Goal: Contribute content

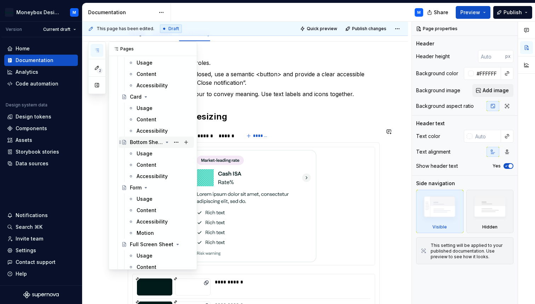
scroll to position [420, 0]
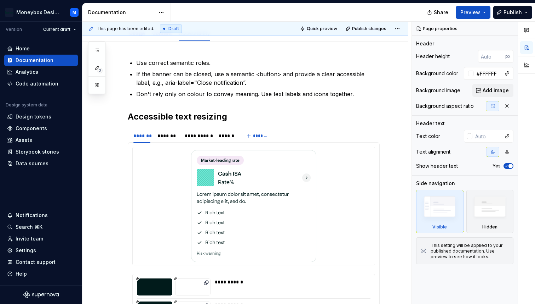
type textarea "*"
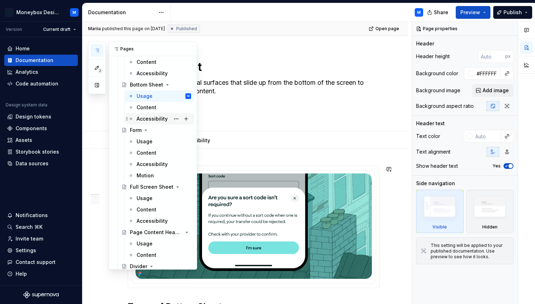
scroll to position [472, 0]
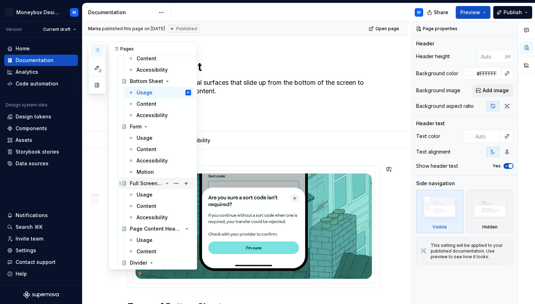
click at [141, 182] on div "Full Screen Sheet" at bounding box center [146, 183] width 33 height 7
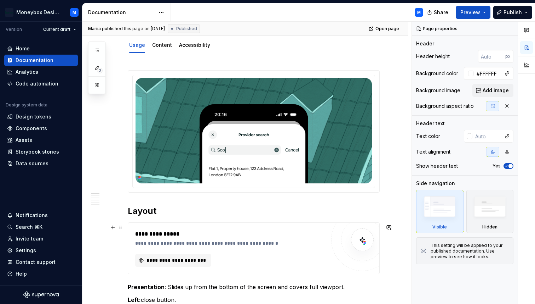
scroll to position [96, 0]
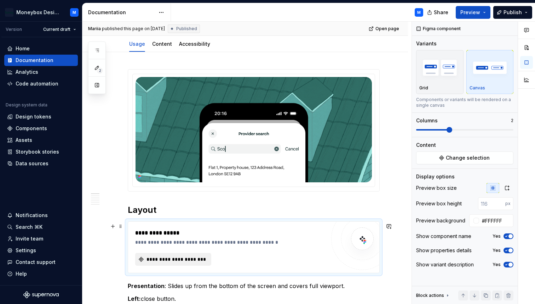
click at [188, 255] on button "**********" at bounding box center [173, 259] width 76 height 13
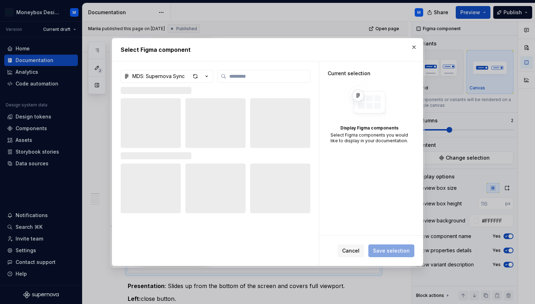
type textarea "*"
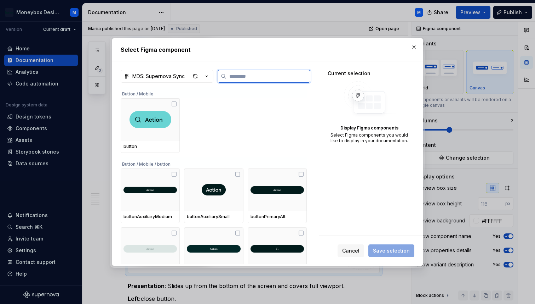
click at [253, 75] on input "search" at bounding box center [269, 76] width 84 height 7
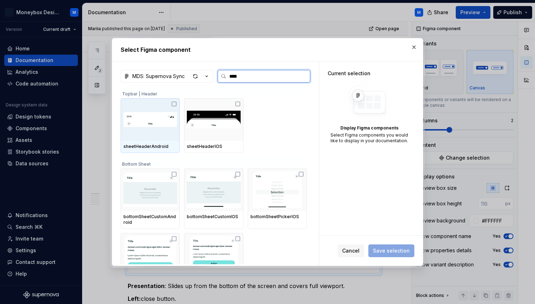
type input "*****"
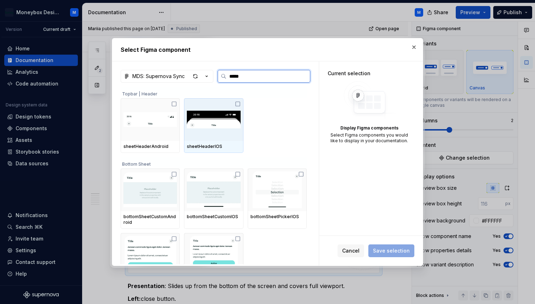
click at [238, 102] on icon at bounding box center [238, 104] width 6 height 6
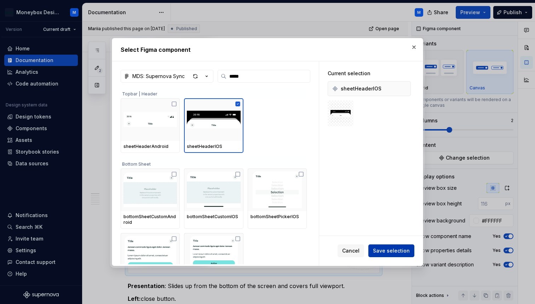
click at [388, 250] on span "Save selection" at bounding box center [391, 250] width 37 height 7
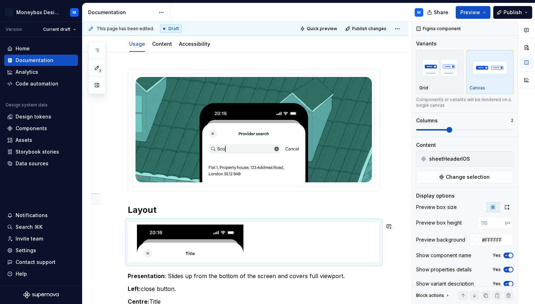
type textarea "*"
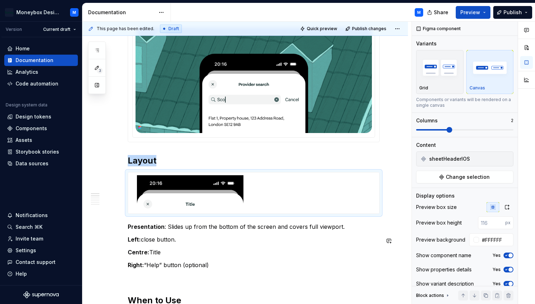
scroll to position [155, 0]
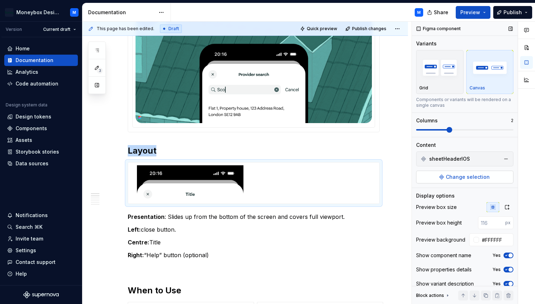
click at [447, 177] on button "Change selection" at bounding box center [464, 176] width 97 height 13
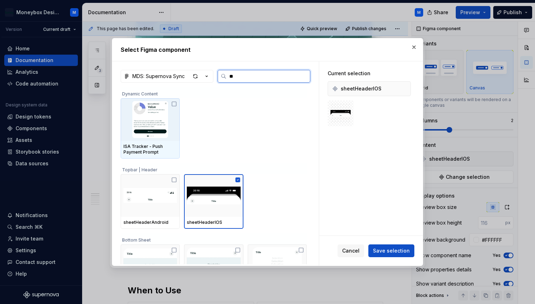
type input "***"
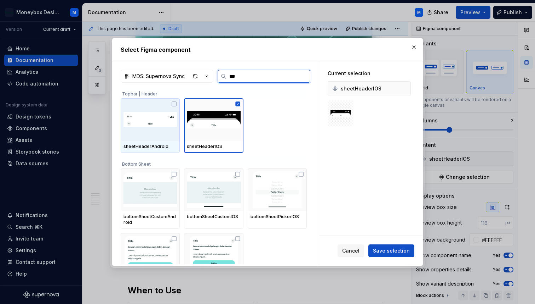
click at [175, 103] on icon at bounding box center [174, 104] width 6 height 6
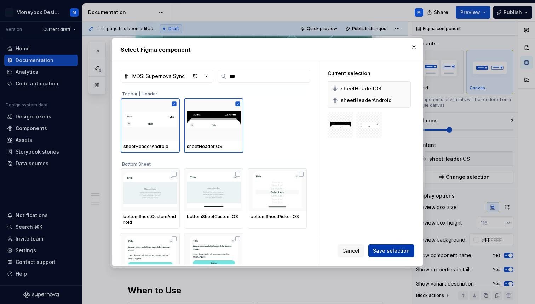
click at [396, 250] on span "Save selection" at bounding box center [391, 250] width 37 height 7
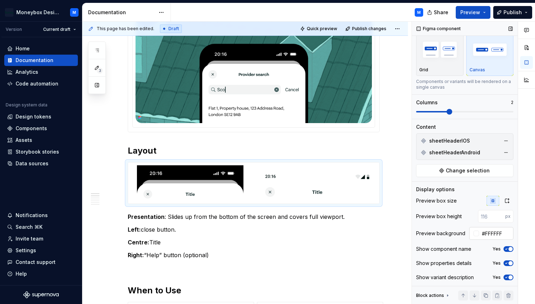
scroll to position [19, 0]
click at [475, 233] on div at bounding box center [477, 232] width 6 height 6
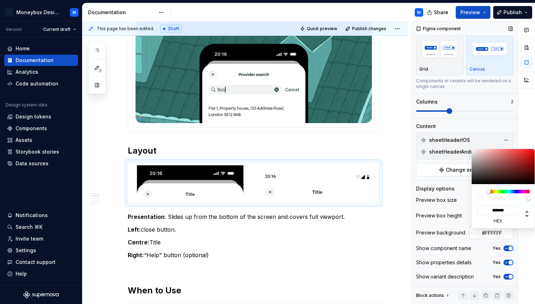
click at [475, 233] on div "Comments Open comments No comments yet Select ‘Comment’ from the block context …" at bounding box center [473, 163] width 123 height 282
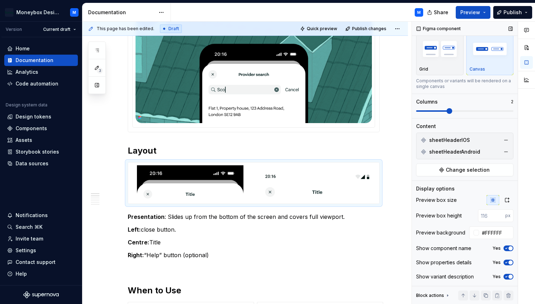
click at [509, 247] on span "button" at bounding box center [511, 248] width 4 height 4
click at [510, 262] on span "button" at bounding box center [511, 262] width 4 height 4
click at [510, 275] on span "button" at bounding box center [511, 276] width 4 height 4
click at [506, 203] on button "button" at bounding box center [507, 200] width 13 height 10
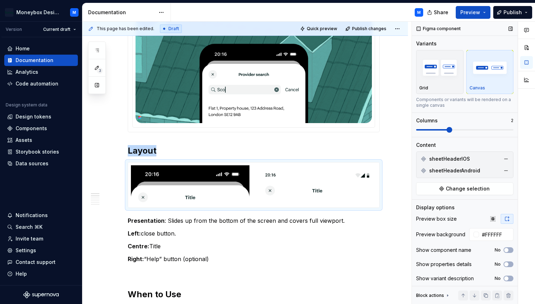
scroll to position [2, 0]
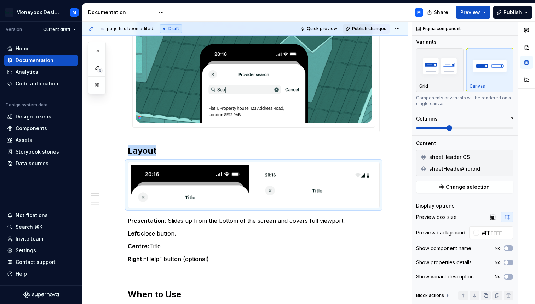
click at [375, 27] on span "Publish changes" at bounding box center [369, 29] width 34 height 6
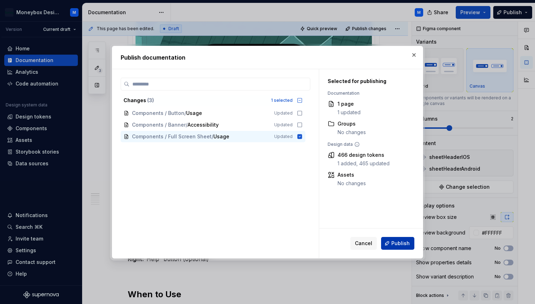
click at [405, 244] on span "Publish" at bounding box center [401, 242] width 18 height 7
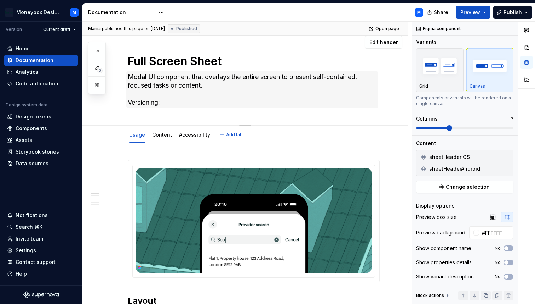
scroll to position [7, 0]
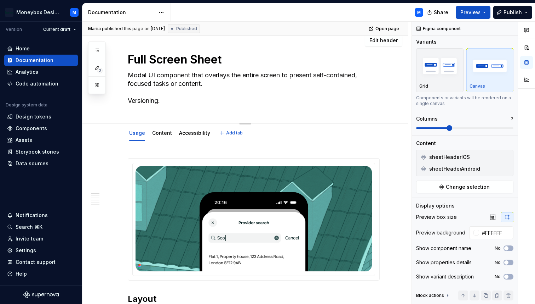
drag, startPoint x: 225, startPoint y: 60, endPoint x: 232, endPoint y: 64, distance: 7.8
click at [232, 64] on textarea "Full Screen Sheet" at bounding box center [252, 59] width 252 height 17
click at [199, 80] on textarea "Modal UI component that overlays the entire screen to present self-contained, f…" at bounding box center [252, 87] width 252 height 37
click at [181, 83] on textarea "Modal UI component that overlays the entire screen to present self-contained, f…" at bounding box center [252, 87] width 252 height 37
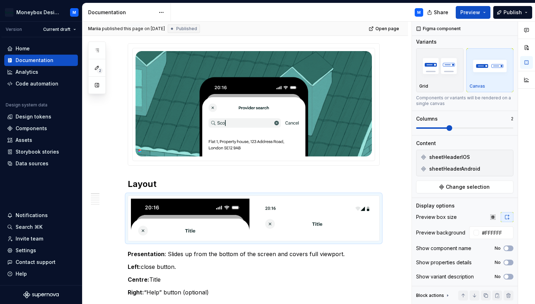
scroll to position [0, 0]
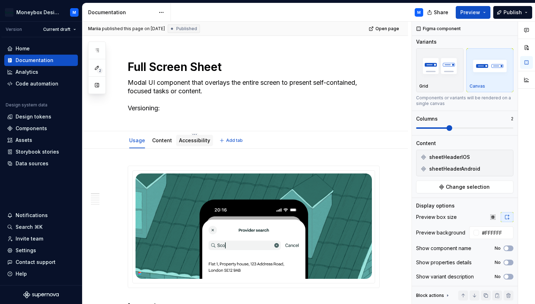
click at [195, 141] on link "Accessibility" at bounding box center [194, 140] width 31 height 6
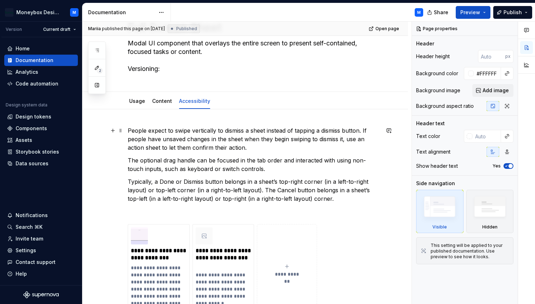
scroll to position [40, 0]
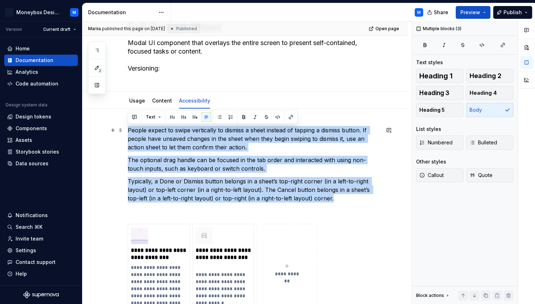
drag, startPoint x: 323, startPoint y: 198, endPoint x: 127, endPoint y: 130, distance: 207.5
click at [127, 130] on div "**********" at bounding box center [246, 262] width 326 height 307
click at [220, 117] on button "button" at bounding box center [220, 117] width 10 height 10
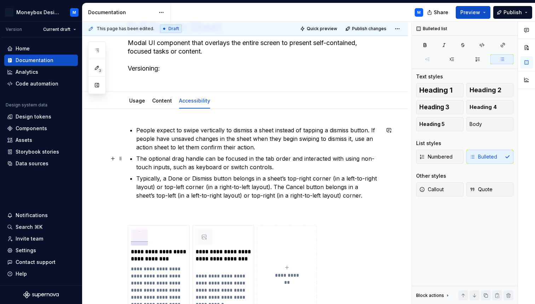
click at [215, 157] on p "The optional drag handle can be focused in the tab order and interacted with us…" at bounding box center [258, 162] width 244 height 17
click at [361, 27] on span "Publish changes" at bounding box center [369, 29] width 34 height 6
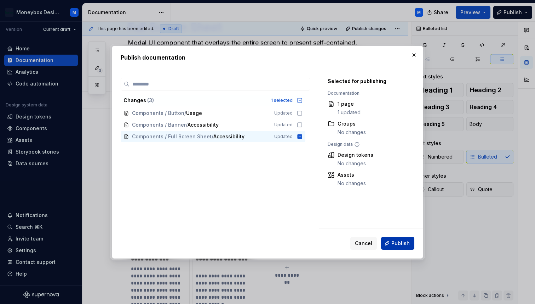
click at [398, 243] on span "Publish" at bounding box center [401, 242] width 18 height 7
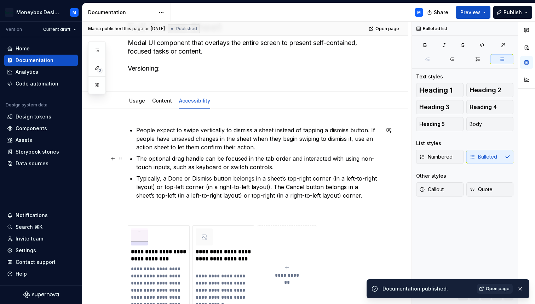
scroll to position [0, 0]
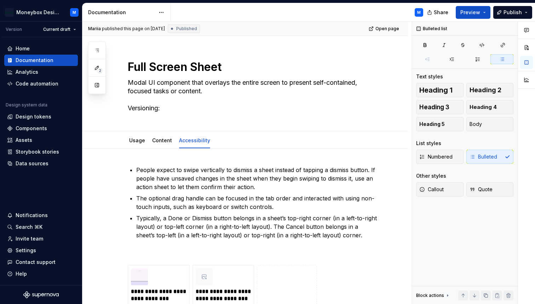
type textarea "*"
